Goal: Navigation & Orientation: Find specific page/section

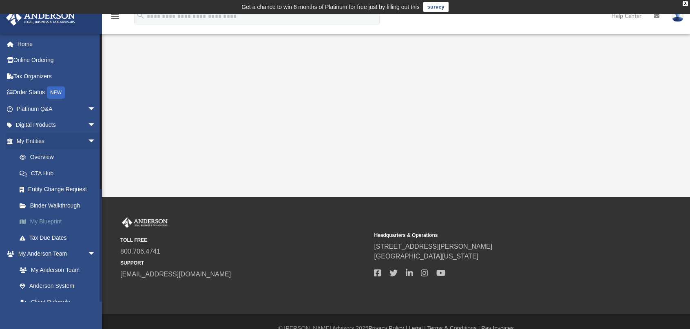
click at [44, 221] on link "My Blueprint" at bounding box center [59, 222] width 97 height 16
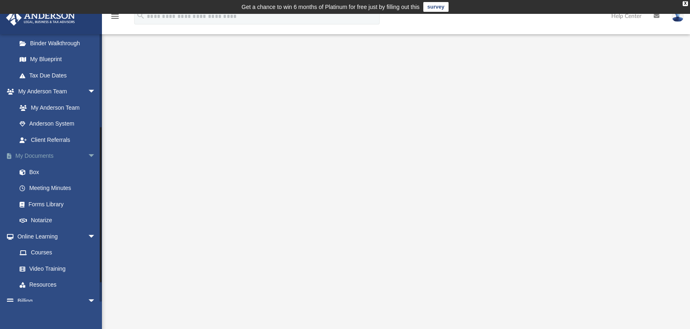
scroll to position [163, 0]
click at [32, 172] on link "Box" at bounding box center [59, 171] width 97 height 16
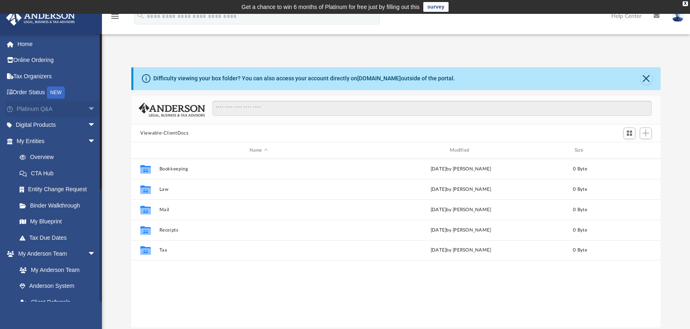
click at [88, 106] on span "arrow_drop_down" at bounding box center [96, 109] width 16 height 17
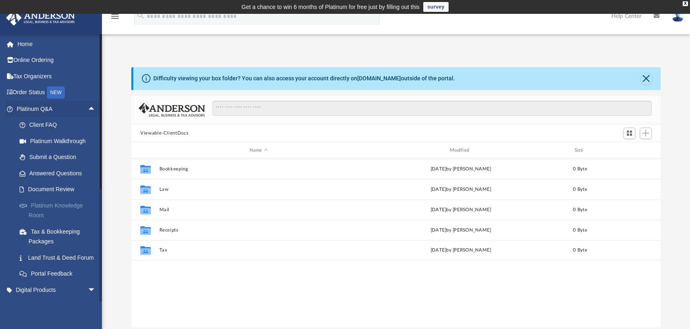
click at [62, 203] on link "Platinum Knowledge Room" at bounding box center [59, 210] width 97 height 26
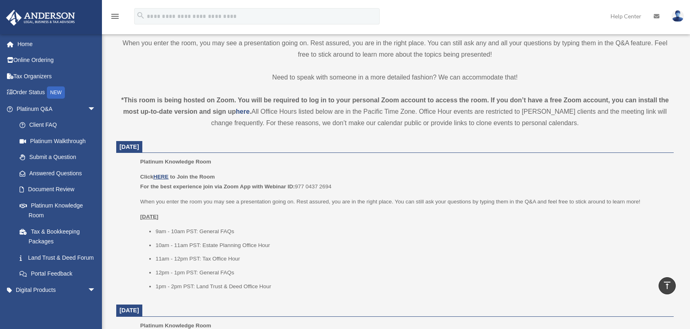
scroll to position [245, 0]
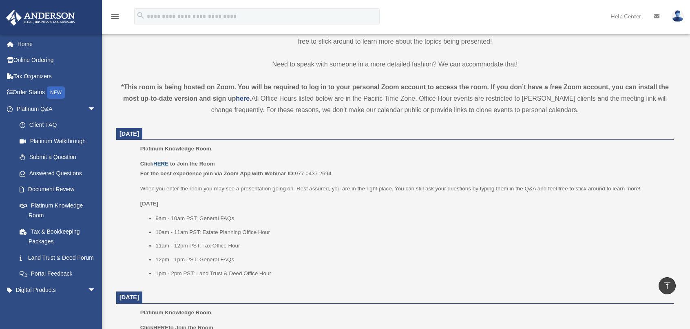
click at [163, 163] on u "HERE" at bounding box center [160, 164] width 15 height 6
